Goal: Task Accomplishment & Management: Complete application form

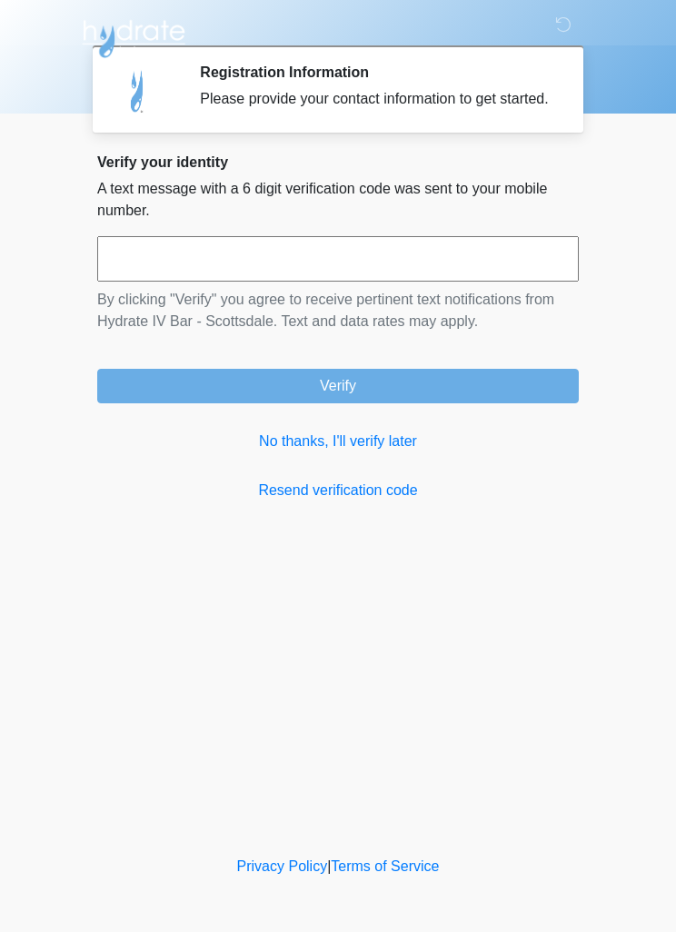
click at [143, 275] on input "text" at bounding box center [337, 258] width 481 height 45
click at [396, 452] on link "No thanks, I'll verify later" at bounding box center [337, 441] width 481 height 22
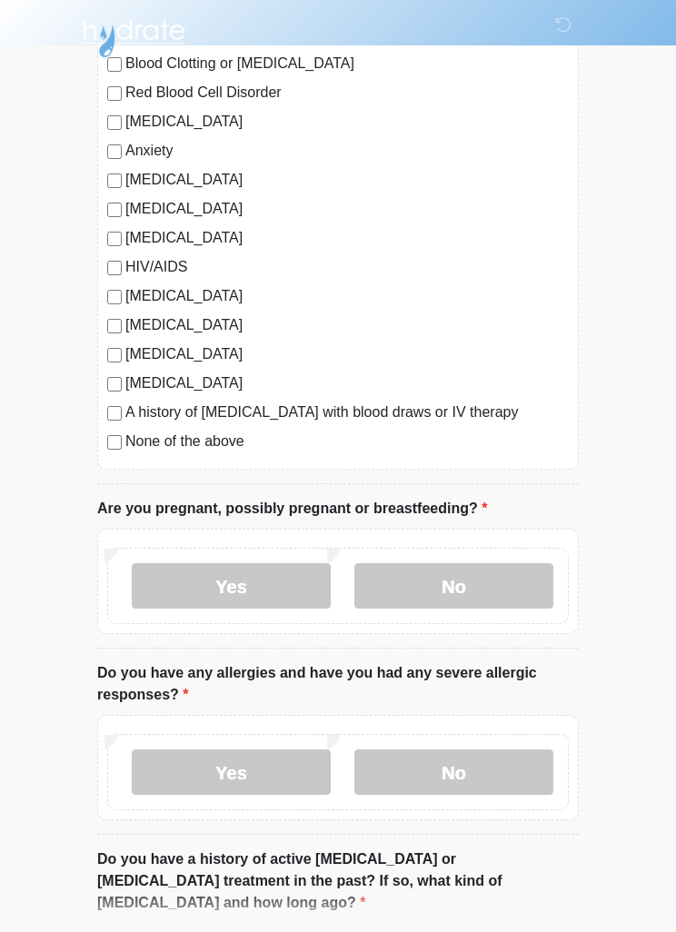
scroll to position [307, 0]
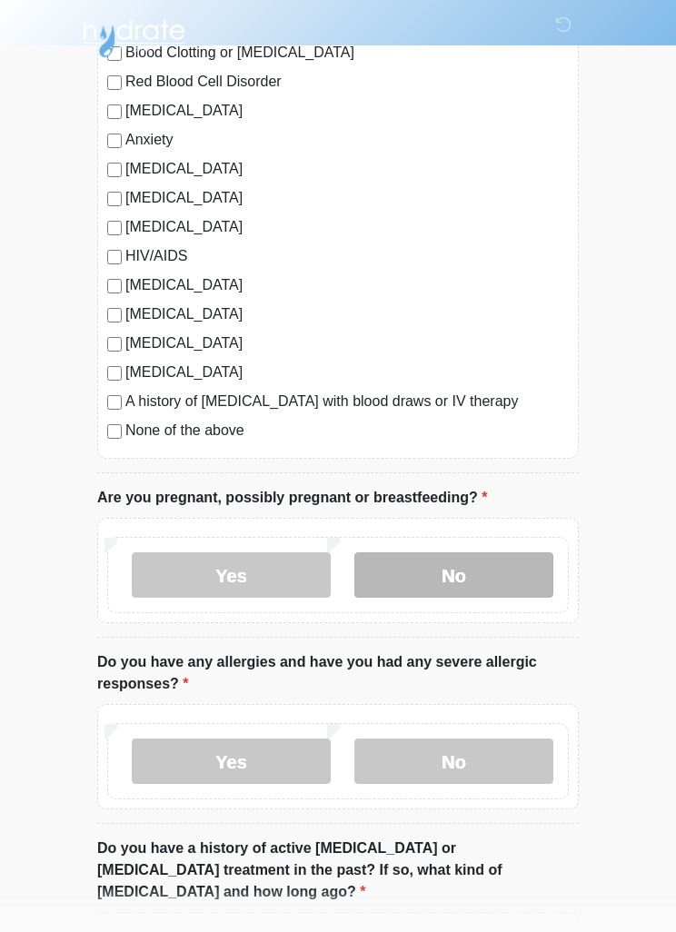
click at [514, 574] on label "No" at bounding box center [453, 575] width 199 height 45
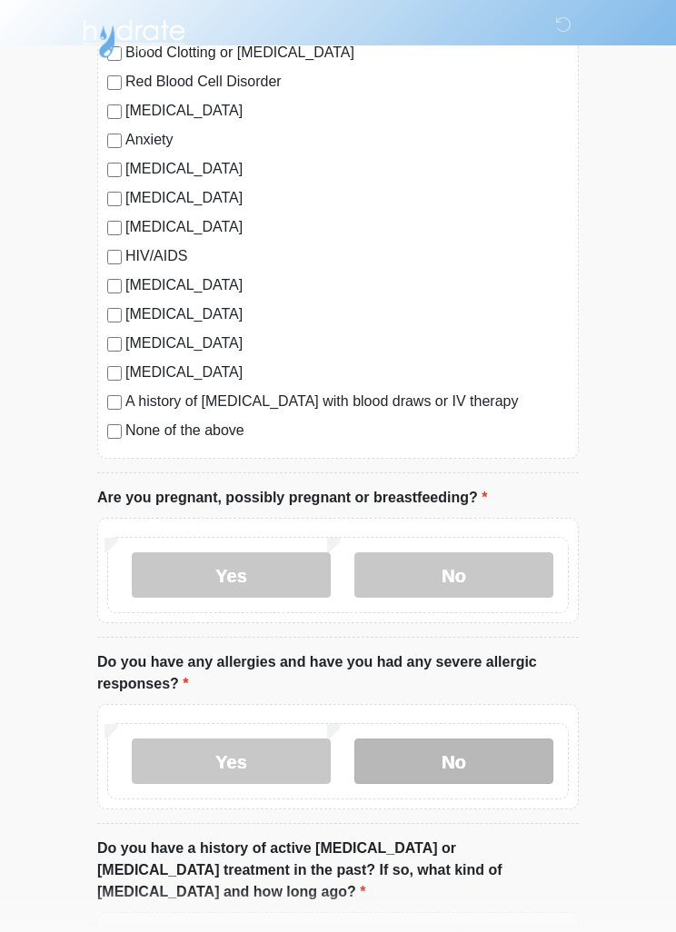
click at [503, 761] on label "No" at bounding box center [453, 760] width 199 height 45
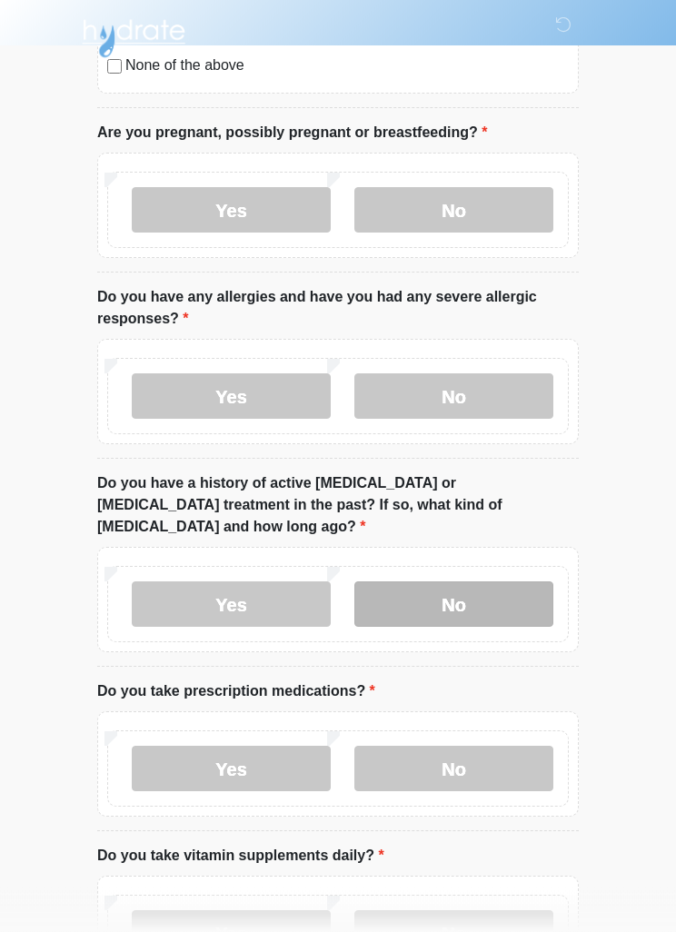
scroll to position [673, 0]
click at [508, 581] on label "No" at bounding box center [453, 603] width 199 height 45
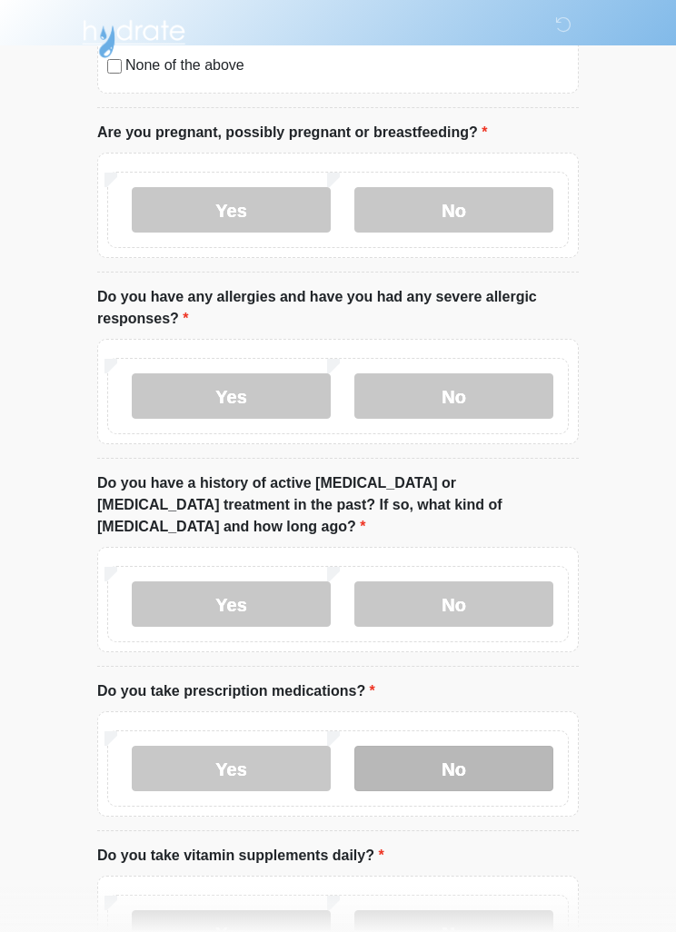
click at [495, 746] on label "No" at bounding box center [453, 768] width 199 height 45
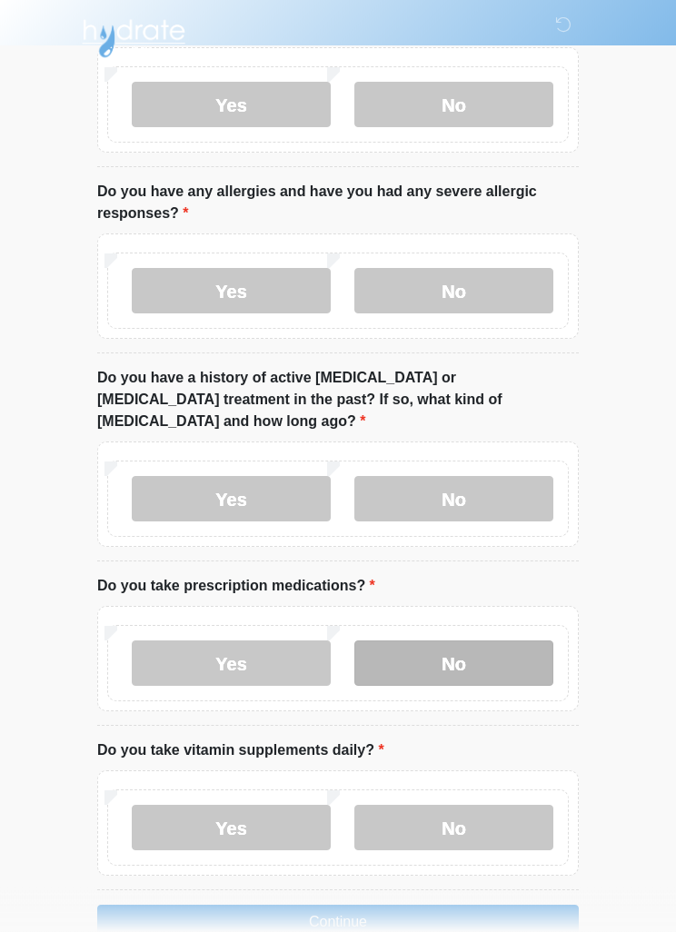
scroll to position [780, 0]
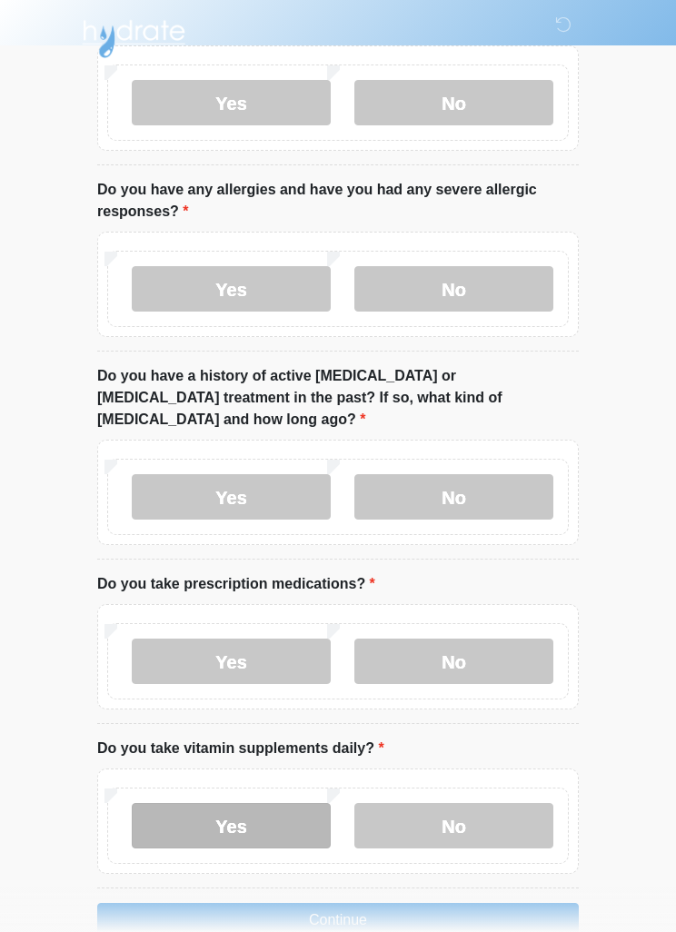
click at [297, 806] on label "Yes" at bounding box center [231, 825] width 199 height 45
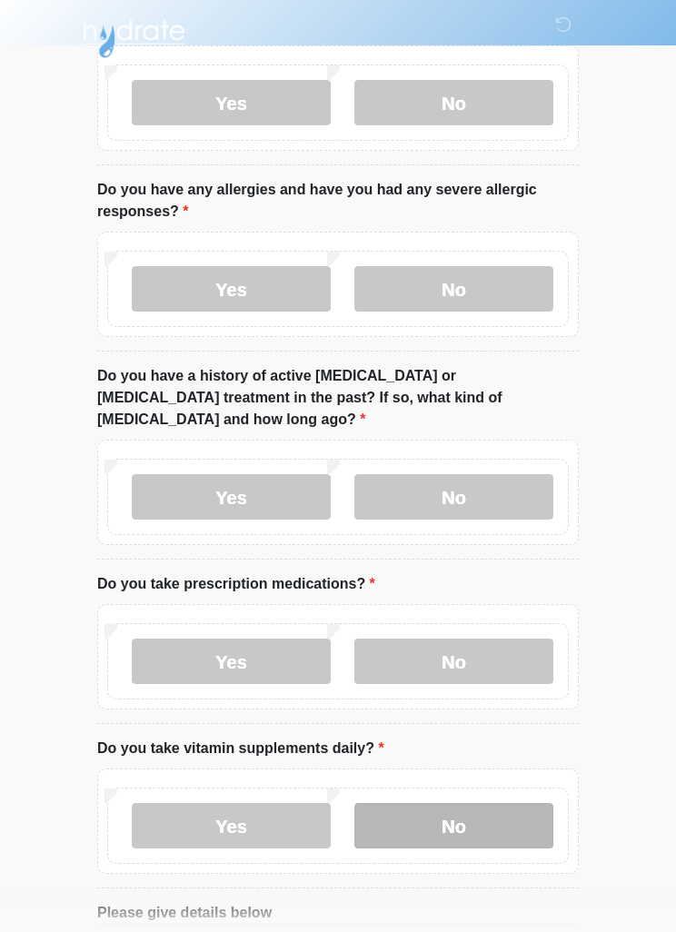
click at [513, 803] on label "No" at bounding box center [453, 825] width 199 height 45
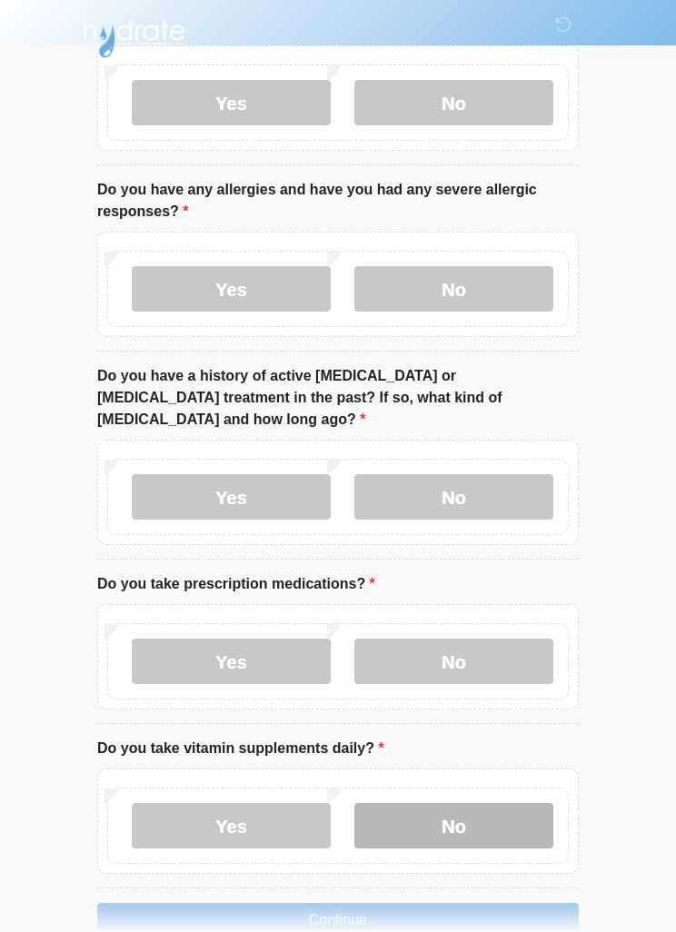
scroll to position [801, 0]
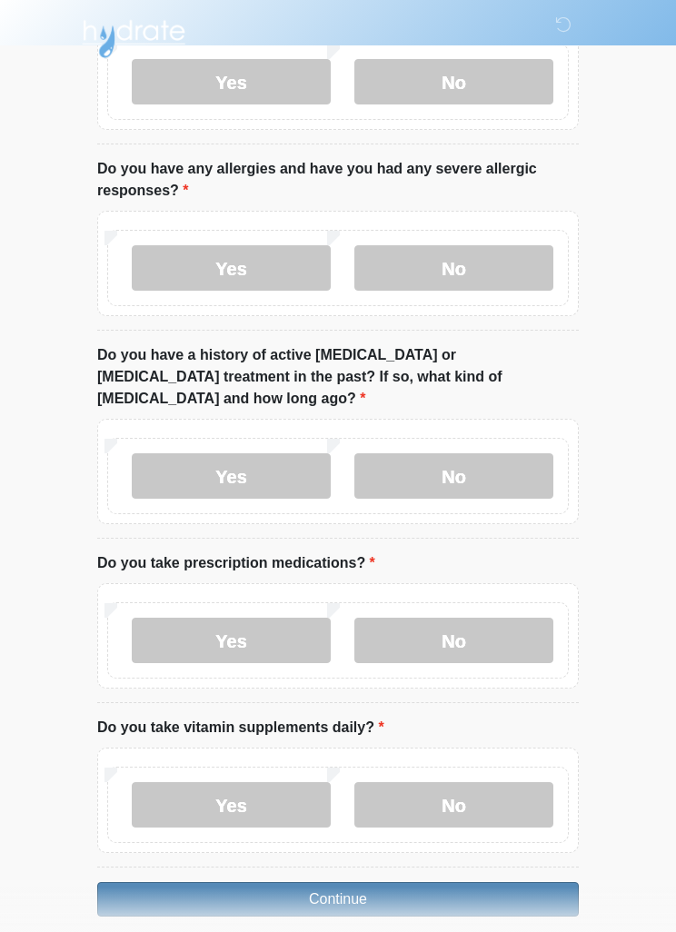
click at [483, 882] on button "Continue" at bounding box center [337, 899] width 481 height 35
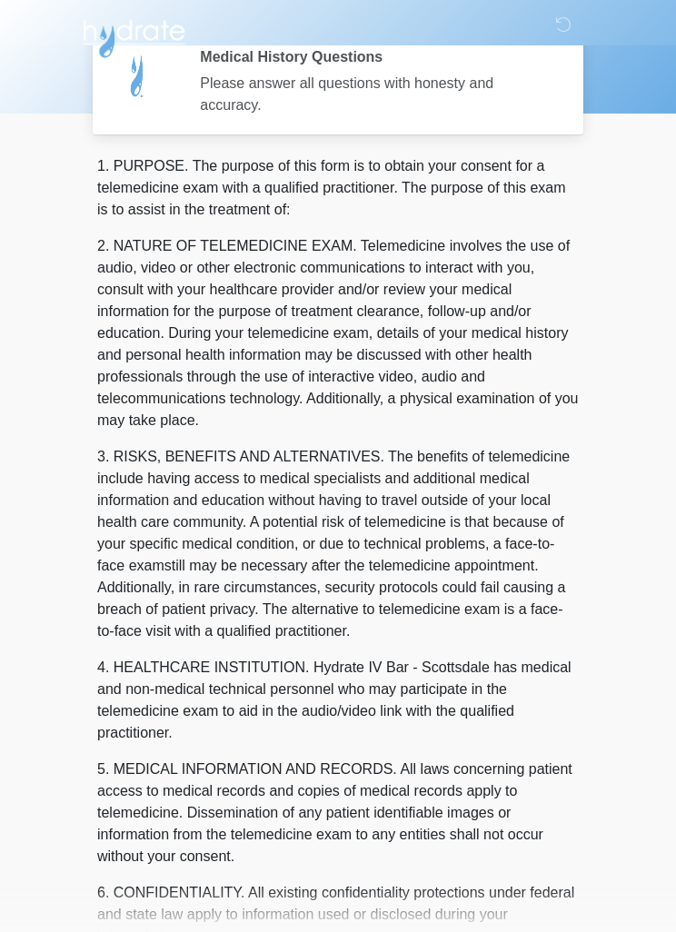
scroll to position [0, 0]
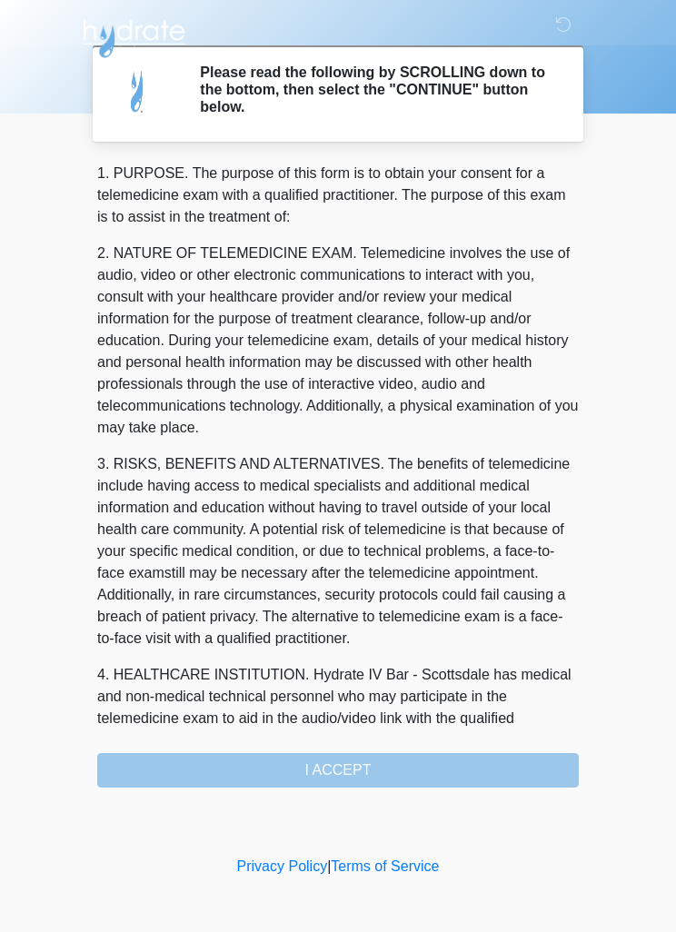
click at [442, 767] on div "1. PURPOSE. The purpose of this form is to obtain your consent for a telemedici…" at bounding box center [337, 475] width 481 height 625
click at [383, 773] on div "1. PURPOSE. The purpose of this form is to obtain your consent for a telemedici…" at bounding box center [337, 475] width 481 height 625
click at [395, 763] on div "1. PURPOSE. The purpose of this form is to obtain your consent for a telemedici…" at bounding box center [337, 475] width 481 height 625
click at [403, 767] on div "1. PURPOSE. The purpose of this form is to obtain your consent for a telemedici…" at bounding box center [337, 475] width 481 height 625
click at [420, 754] on div "1. PURPOSE. The purpose of this form is to obtain your consent for a telemedici…" at bounding box center [337, 475] width 481 height 625
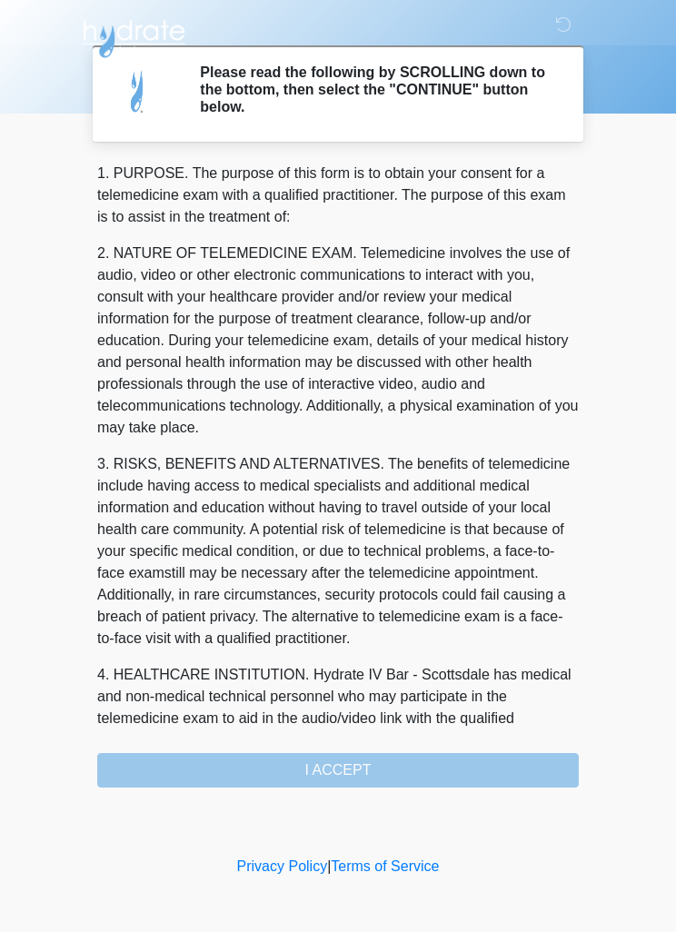
click at [451, 767] on div "1. PURPOSE. The purpose of this form is to obtain your consent for a telemedici…" at bounding box center [337, 475] width 481 height 625
click at [451, 766] on div "1. PURPOSE. The purpose of this form is to obtain your consent for a telemedici…" at bounding box center [337, 475] width 481 height 625
click at [437, 766] on div "1. PURPOSE. The purpose of this form is to obtain your consent for a telemedici…" at bounding box center [337, 475] width 481 height 625
click at [454, 762] on div "1. PURPOSE. The purpose of this form is to obtain your consent for a telemedici…" at bounding box center [337, 475] width 481 height 625
click at [453, 762] on div "1. PURPOSE. The purpose of this form is to obtain your consent for a telemedici…" at bounding box center [337, 475] width 481 height 625
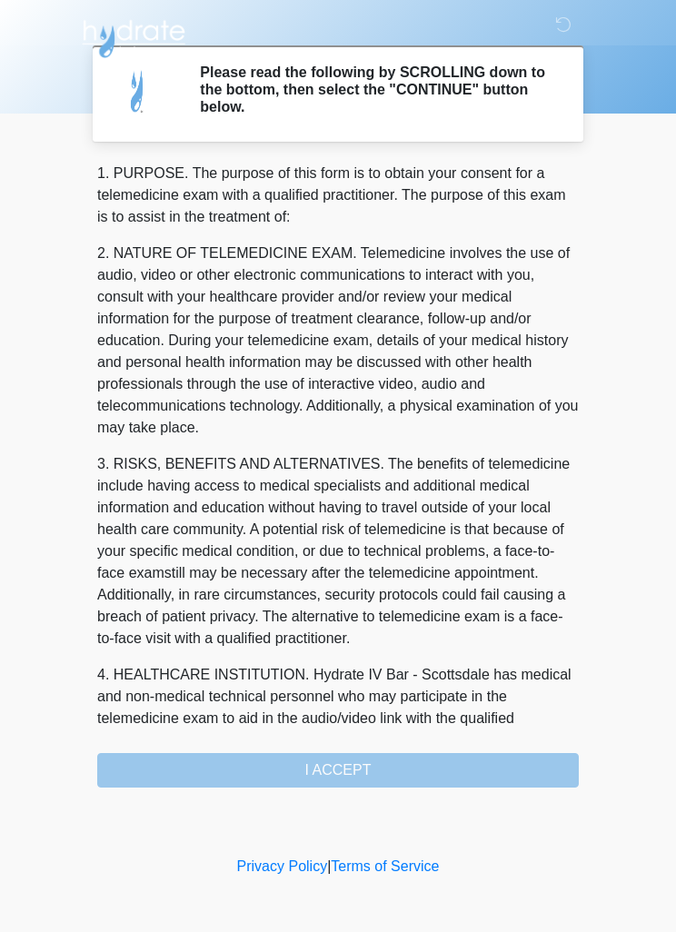
click at [422, 765] on div "1. PURPOSE. The purpose of this form is to obtain your consent for a telemedici…" at bounding box center [337, 475] width 481 height 625
click at [399, 763] on div "1. PURPOSE. The purpose of this form is to obtain your consent for a telemedici…" at bounding box center [337, 475] width 481 height 625
click at [399, 762] on div "1. PURPOSE. The purpose of this form is to obtain your consent for a telemedici…" at bounding box center [337, 475] width 481 height 625
click at [404, 752] on div "1. PURPOSE. The purpose of this form is to obtain your consent for a telemedici…" at bounding box center [337, 475] width 481 height 625
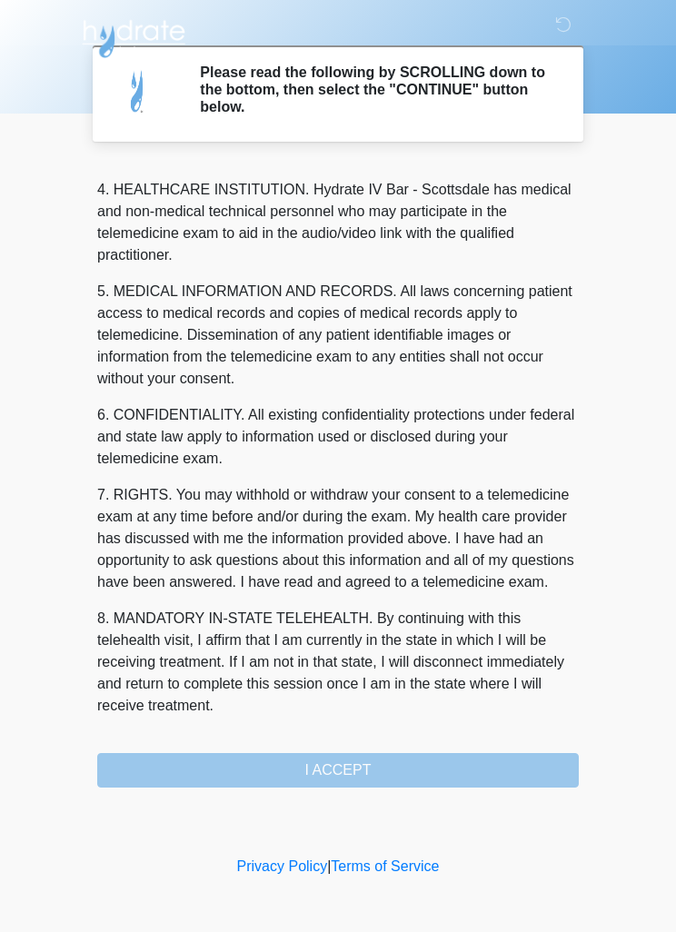
scroll to position [507, 0]
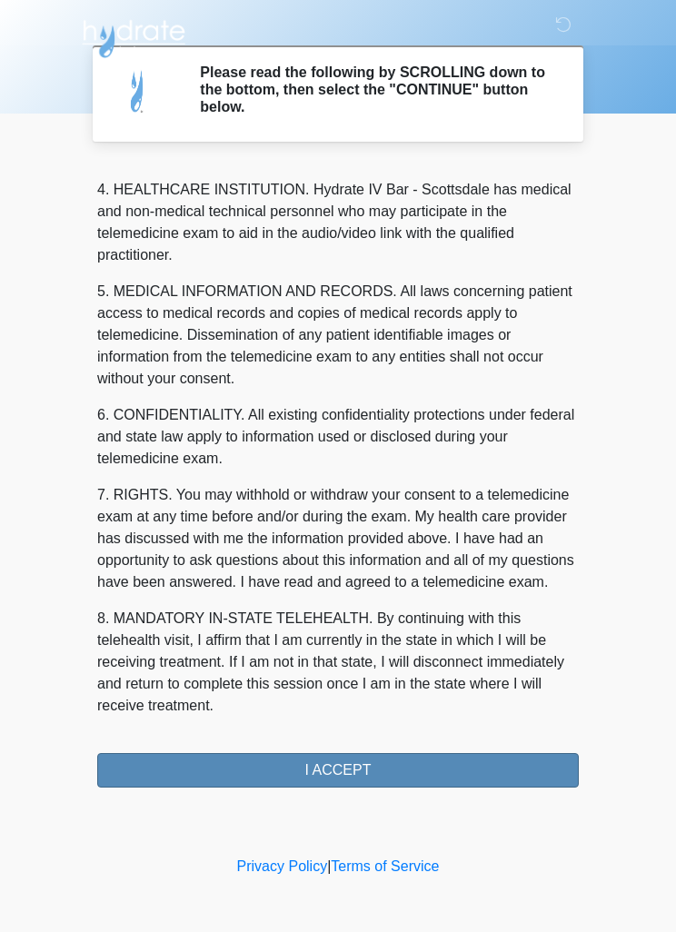
click at [395, 763] on button "I ACCEPT" at bounding box center [337, 770] width 481 height 35
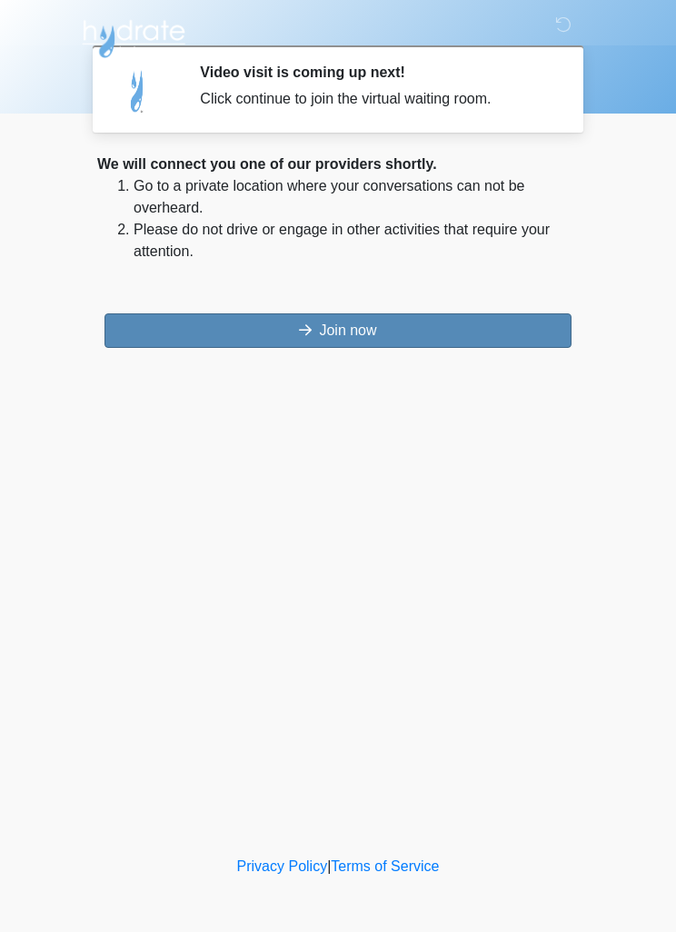
click at [415, 334] on button "Join now" at bounding box center [337, 330] width 467 height 35
